Goal: Transaction & Acquisition: Purchase product/service

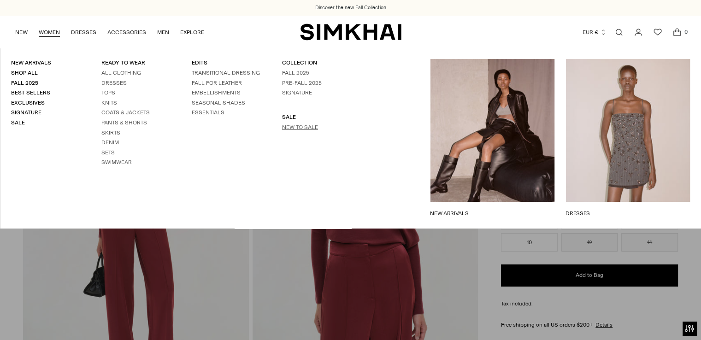
click at [305, 128] on link "New to Sale" at bounding box center [300, 127] width 36 height 6
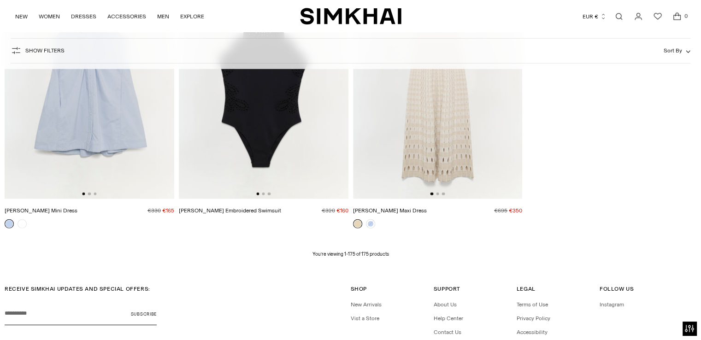
scroll to position [13141, 0]
